Goal: Find specific page/section: Find specific page/section

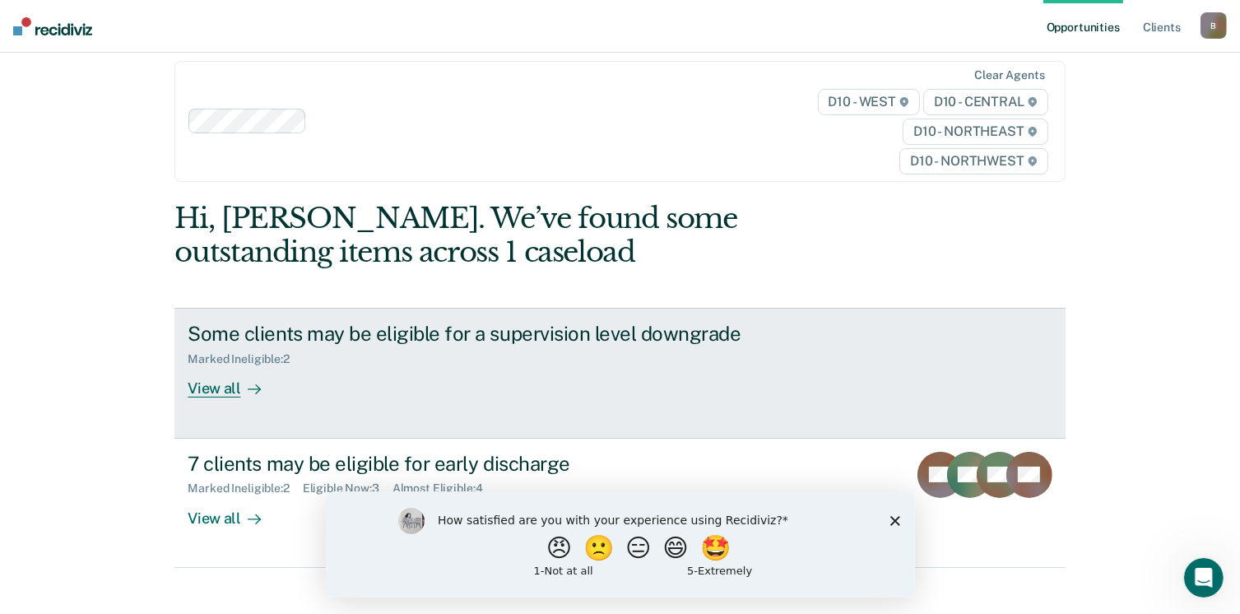
scroll to position [35, 0]
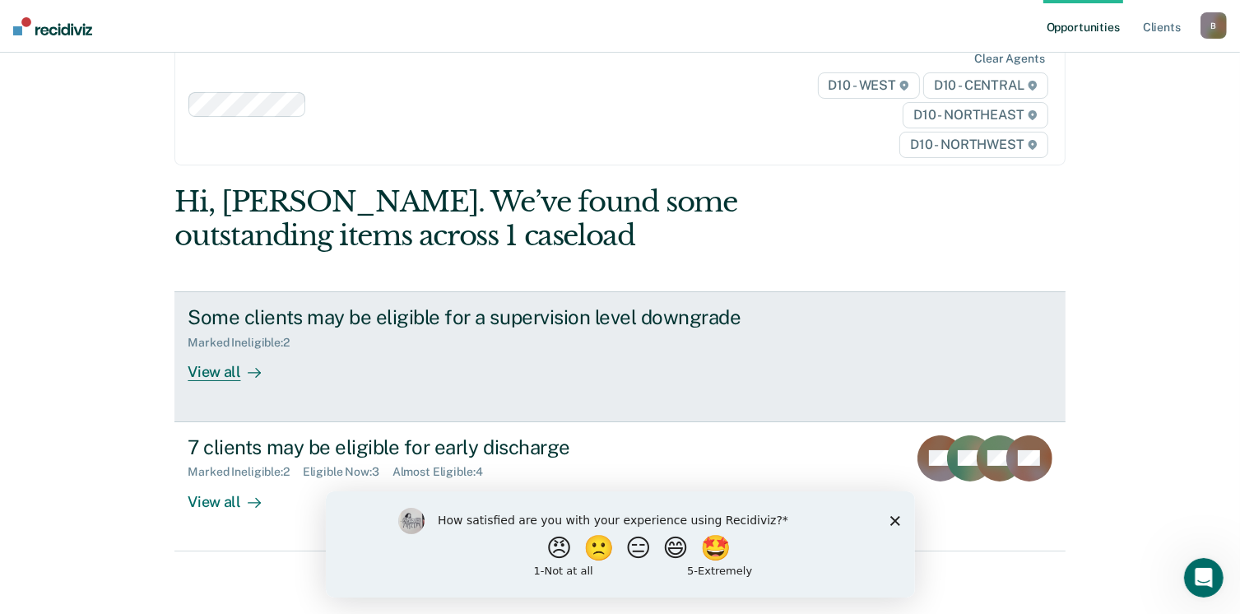
click at [216, 373] on div "View all" at bounding box center [234, 366] width 92 height 32
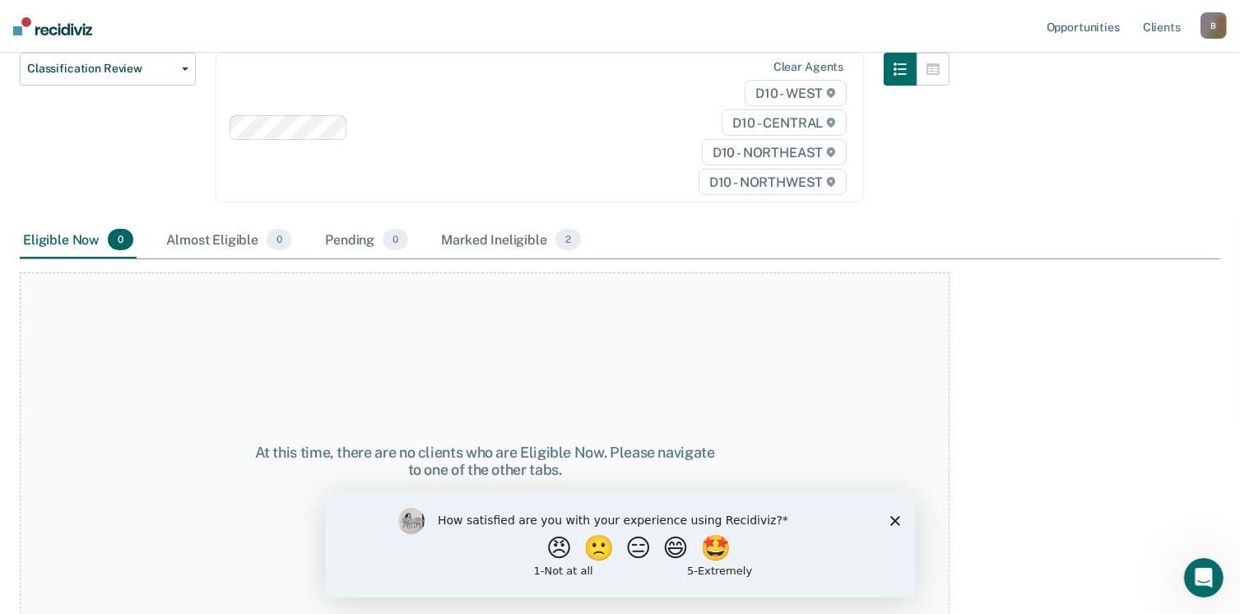
scroll to position [232, 0]
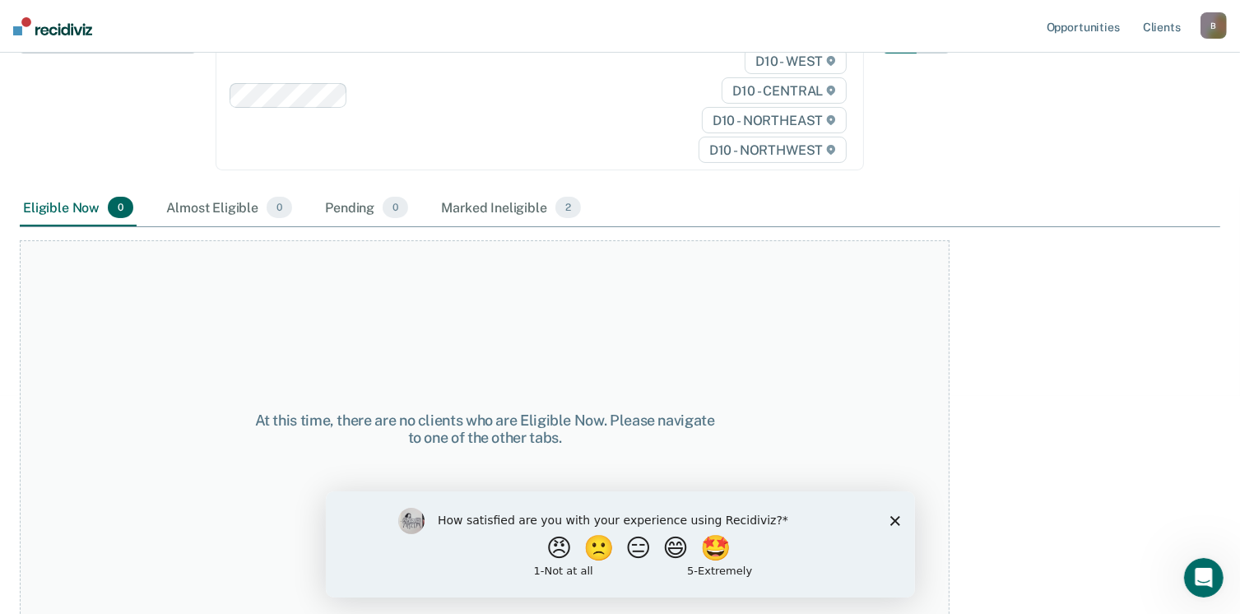
click at [894, 516] on icon "Close survey" at bounding box center [895, 520] width 10 height 10
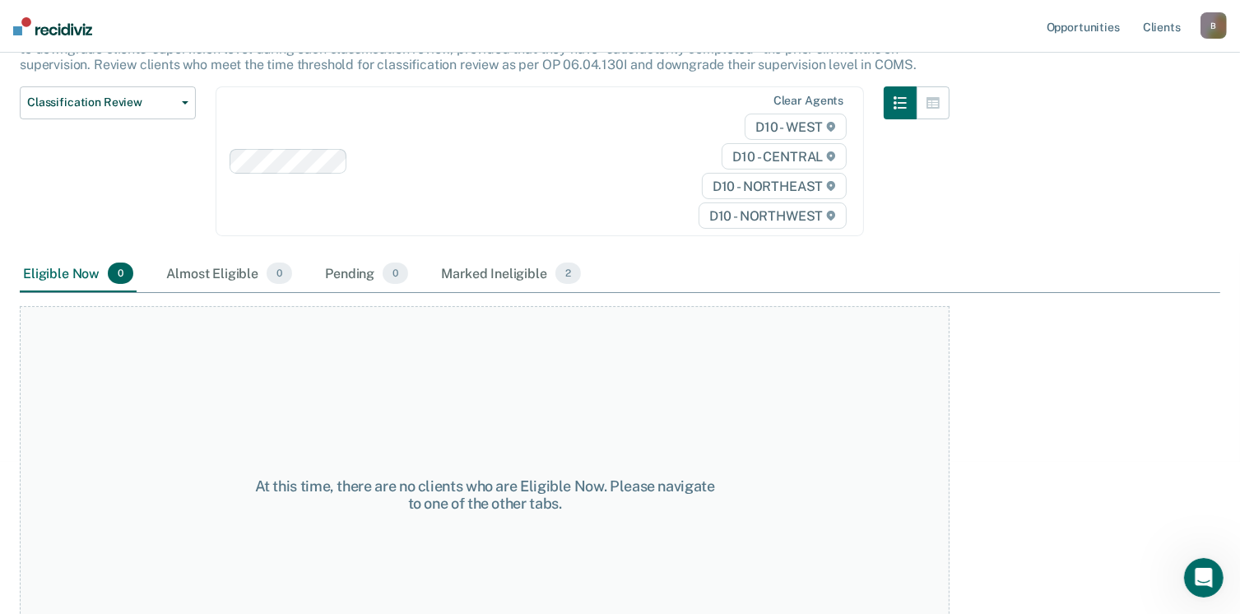
scroll to position [0, 0]
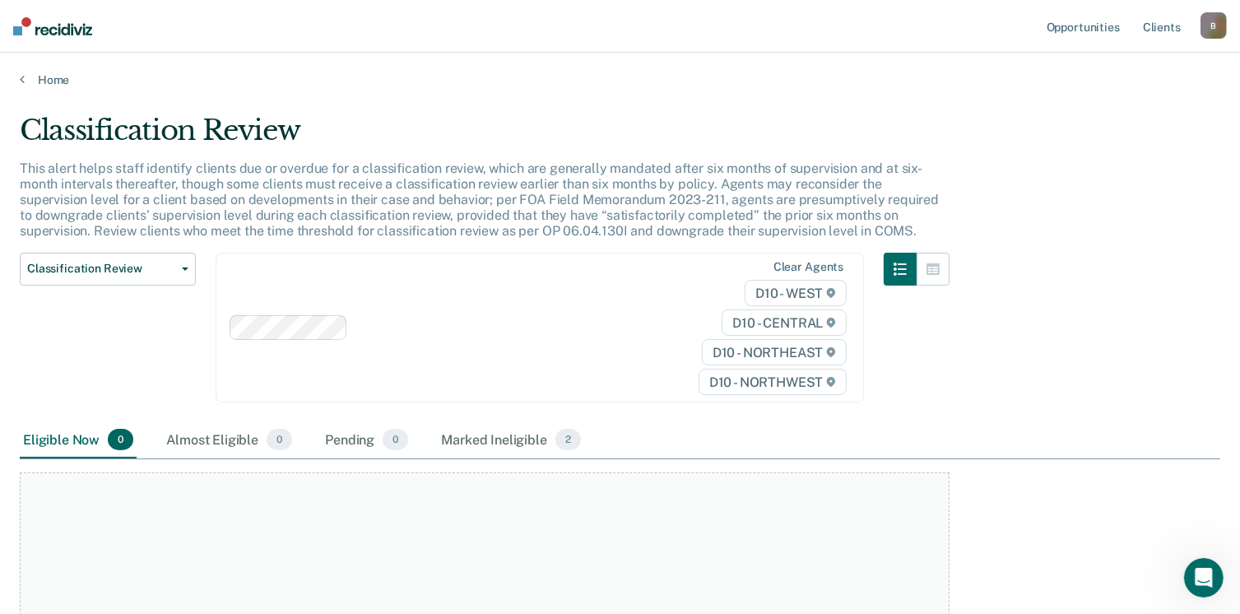
click at [74, 438] on div "Eligible Now 0" at bounding box center [78, 440] width 117 height 36
click at [493, 435] on div "Marked Ineligible 2" at bounding box center [511, 440] width 147 height 36
